Goal: Book appointment/travel/reservation

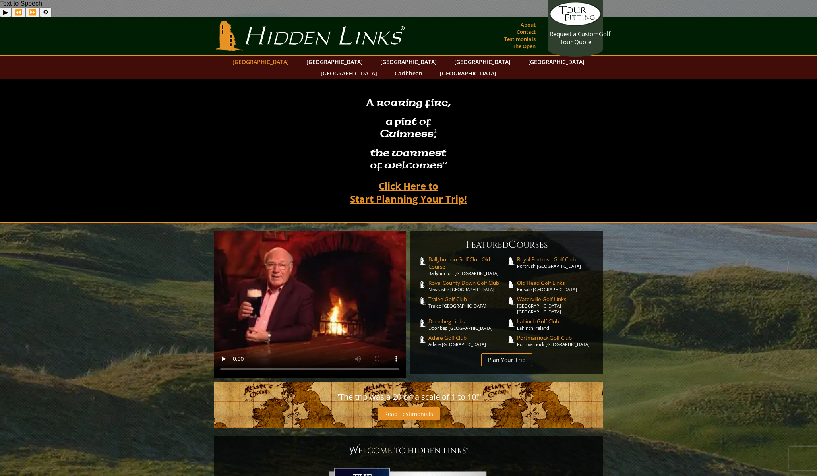
click at [272, 56] on link "[GEOGRAPHIC_DATA]" at bounding box center [260, 62] width 64 height 12
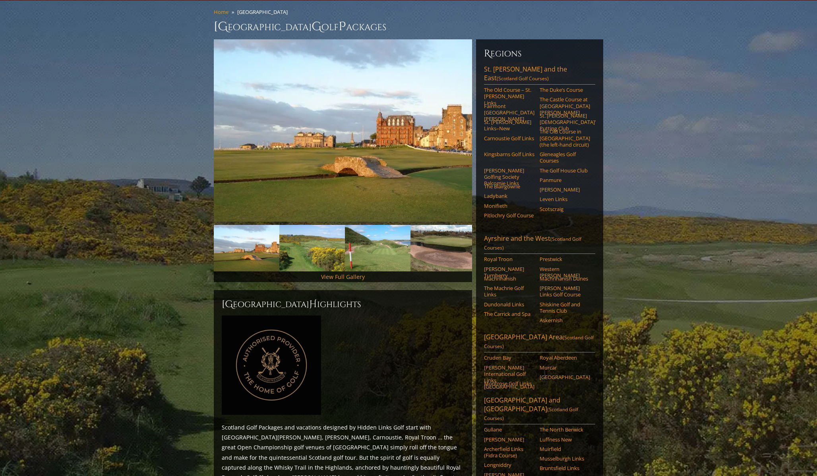
scroll to position [87, 0]
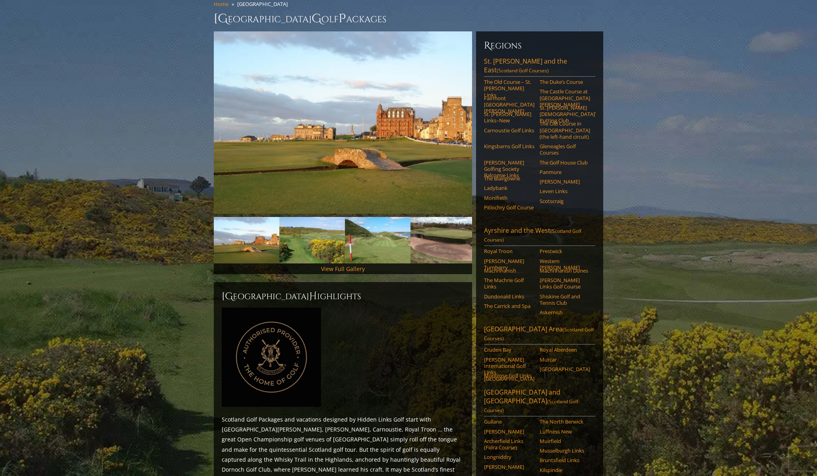
click at [411, 414] on p "Scotland Golf Packages and vacations designed by Hidden Links Golf start with […" at bounding box center [343, 469] width 242 height 110
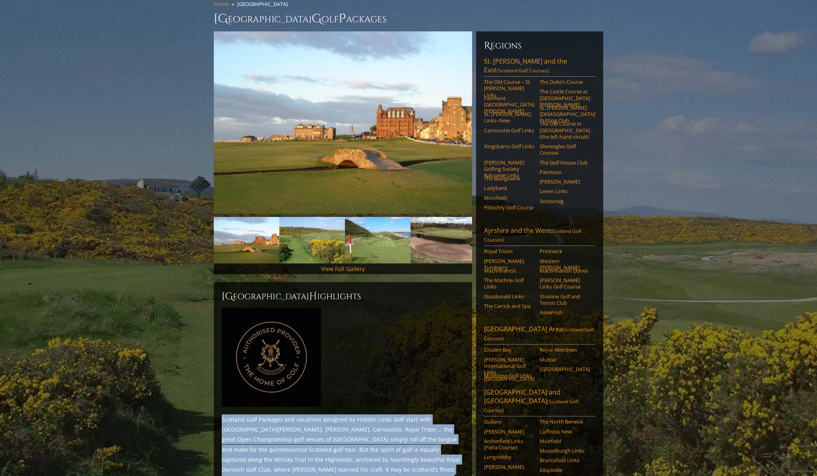
click at [411, 414] on p "Scotland Golf Packages and vacations designed by Hidden Links Golf start with […" at bounding box center [343, 469] width 242 height 110
click at [417, 414] on p "Scotland Golf Packages and vacations designed by Hidden Links Golf start with […" at bounding box center [343, 469] width 242 height 110
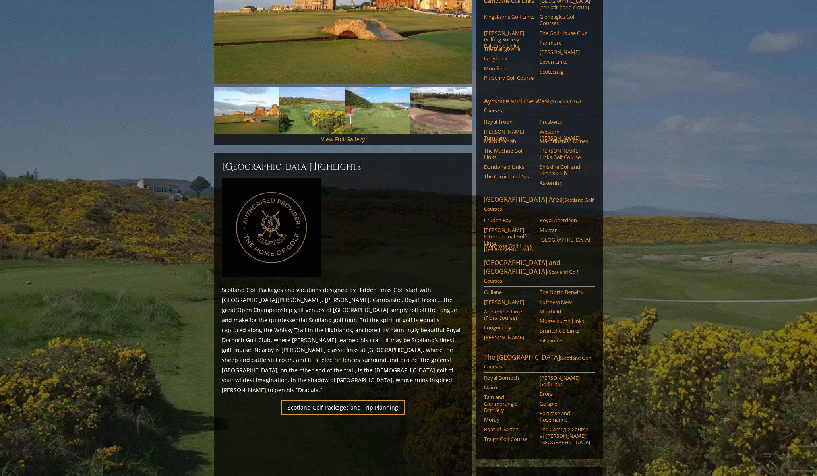
scroll to position [251, 0]
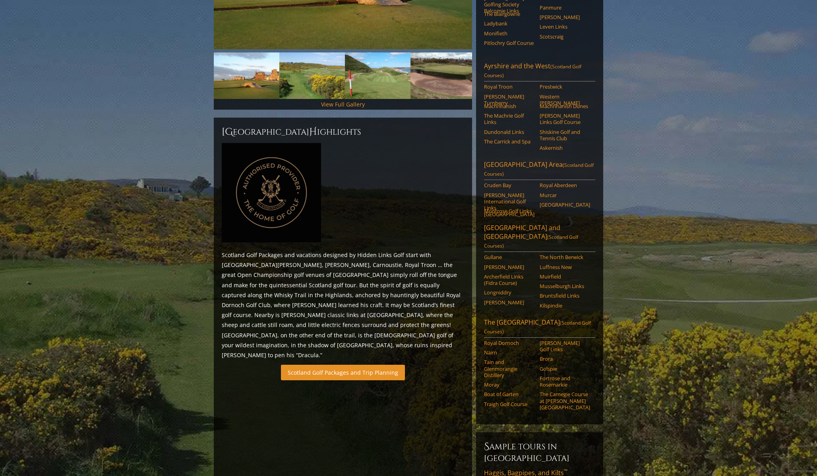
click at [337, 365] on link "Scotland Golf Packages and Trip Planning" at bounding box center [343, 372] width 124 height 15
